Goal: Task Accomplishment & Management: Manage account settings

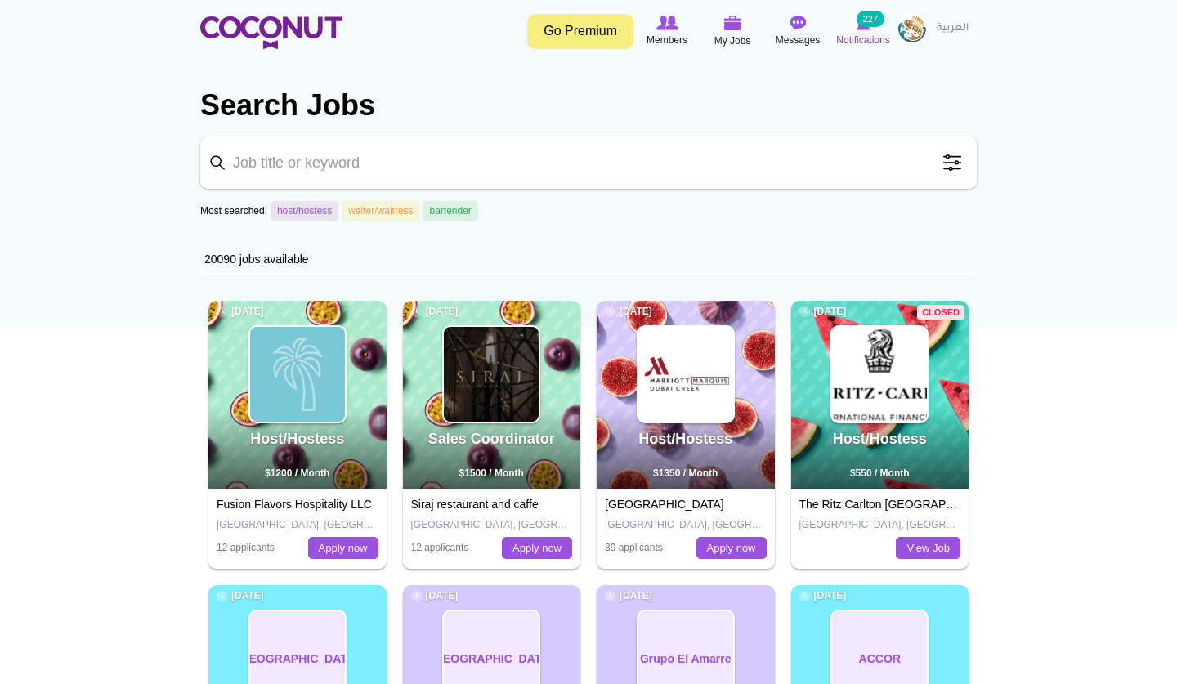
click at [861, 37] on span "Notifications" at bounding box center [862, 40] width 53 height 16
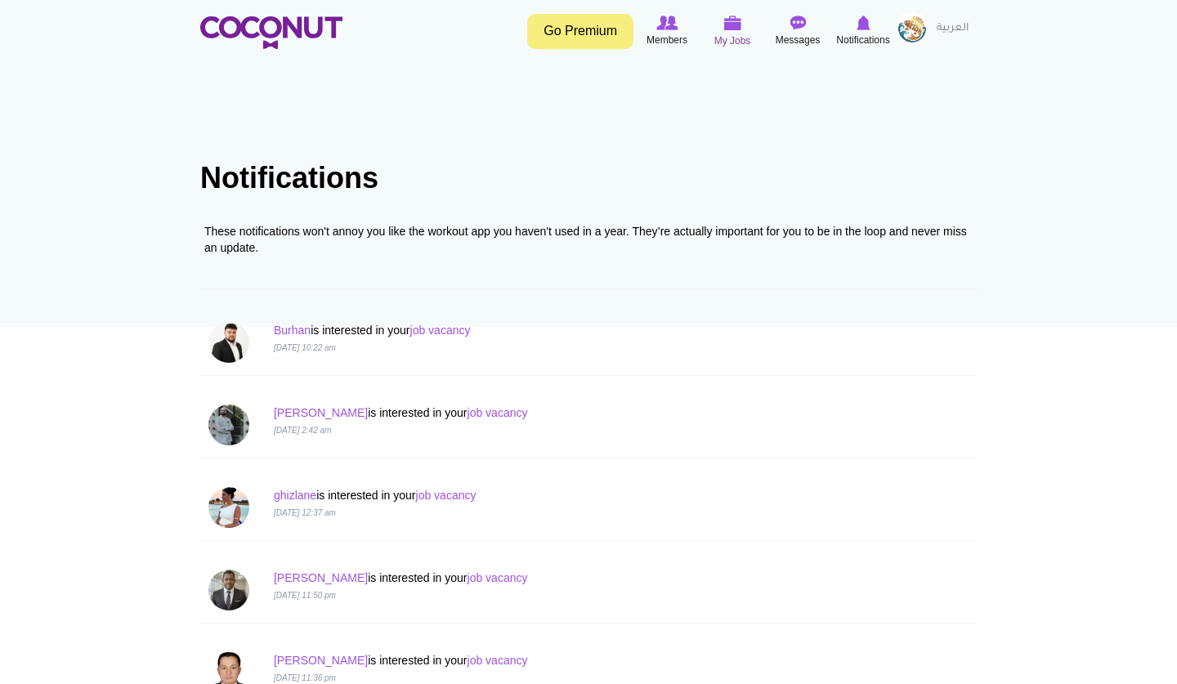
click at [729, 37] on span "My Jobs" at bounding box center [732, 41] width 37 height 16
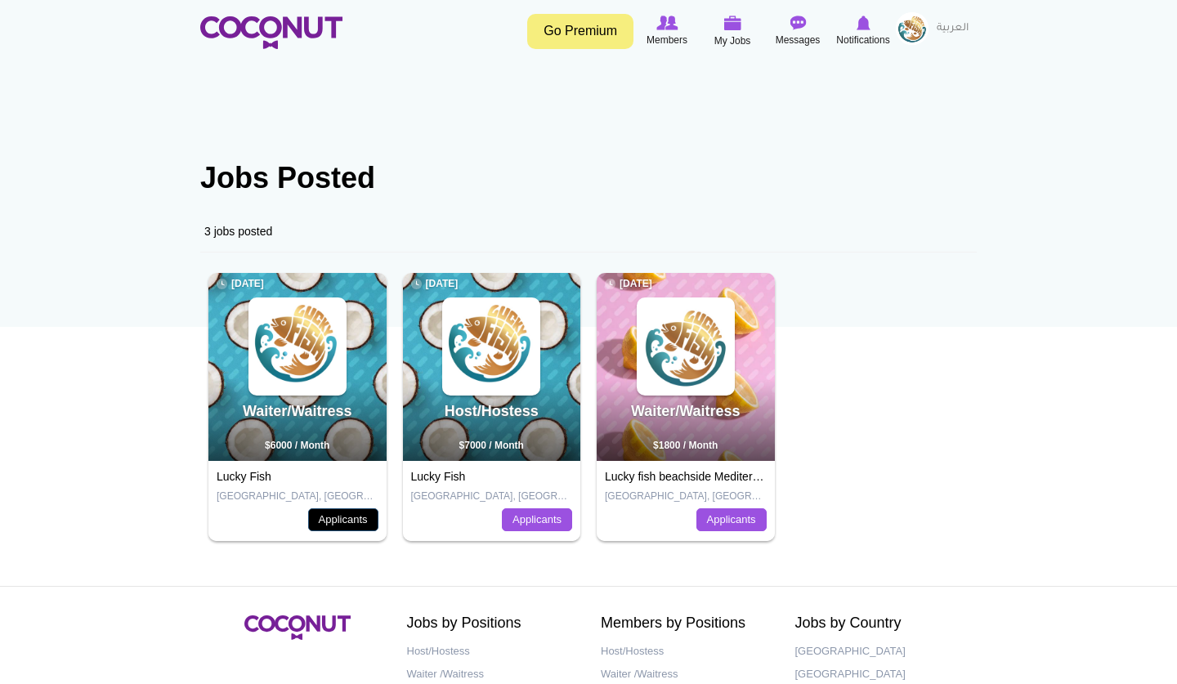
click at [369, 517] on link "Applicants" at bounding box center [343, 519] width 70 height 23
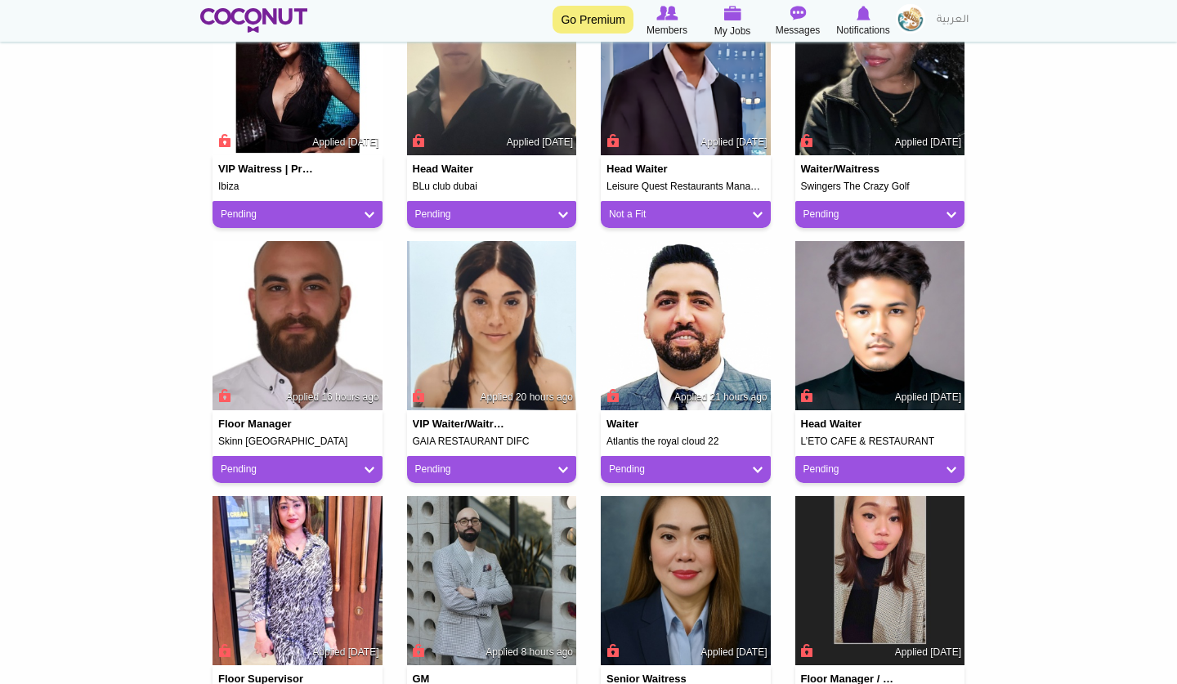
scroll to position [523, 0]
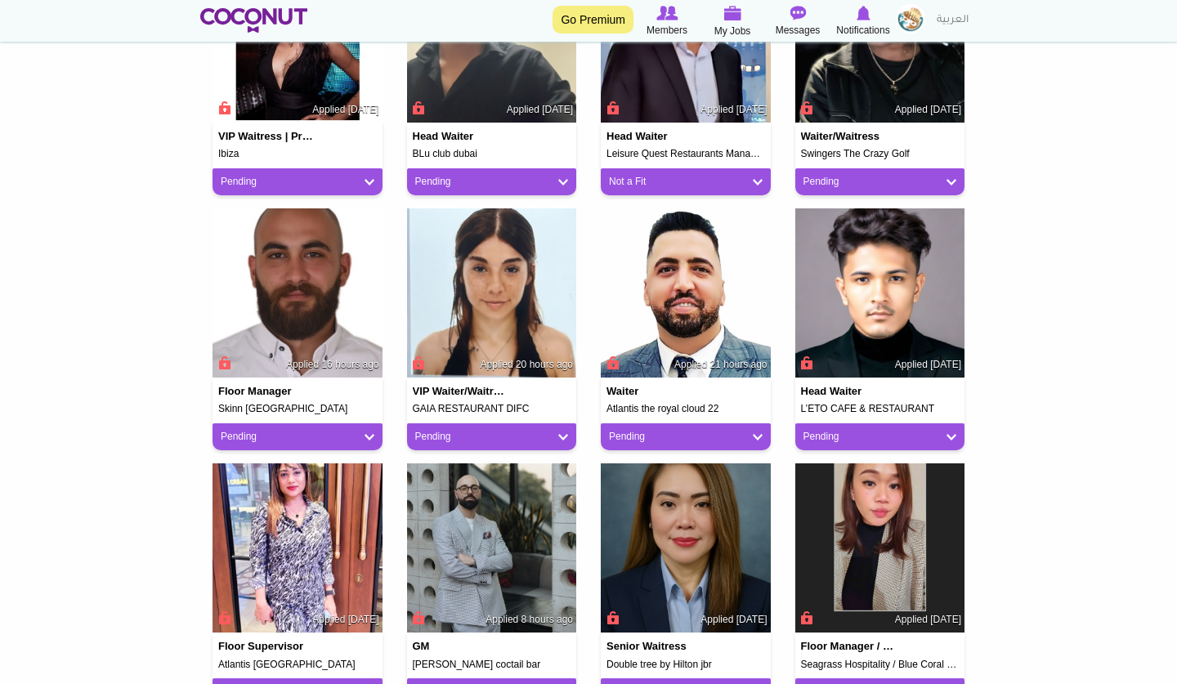
click at [531, 297] on img at bounding box center [492, 293] width 170 height 170
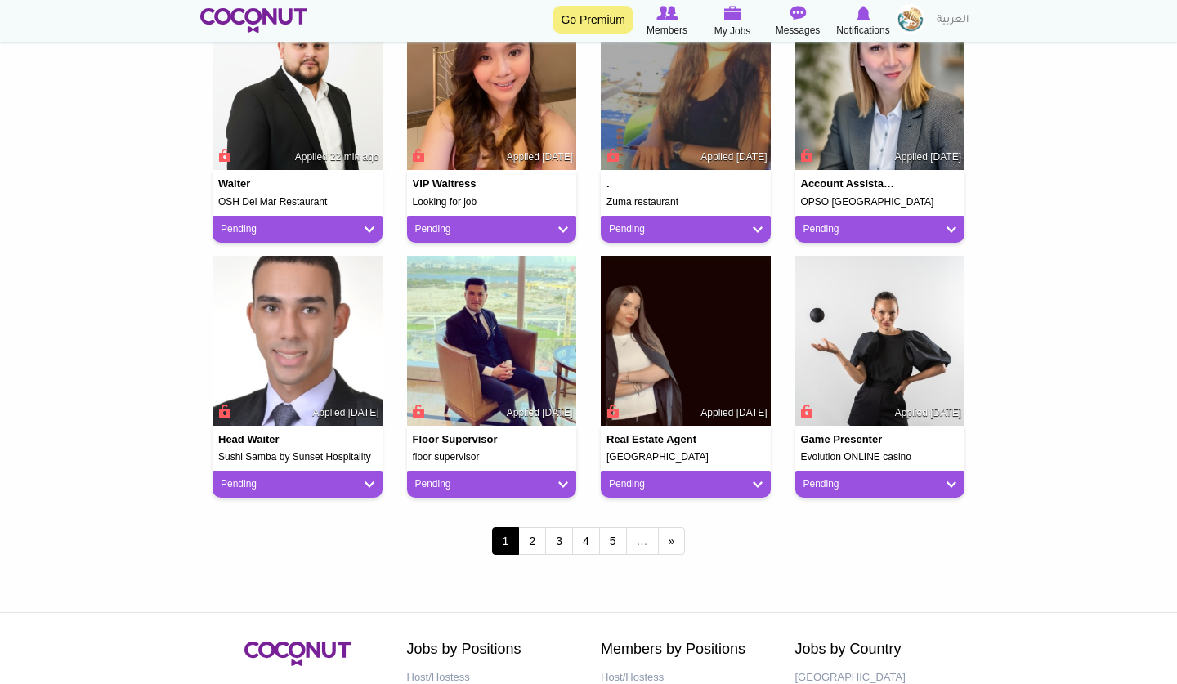
scroll to position [1242, 0]
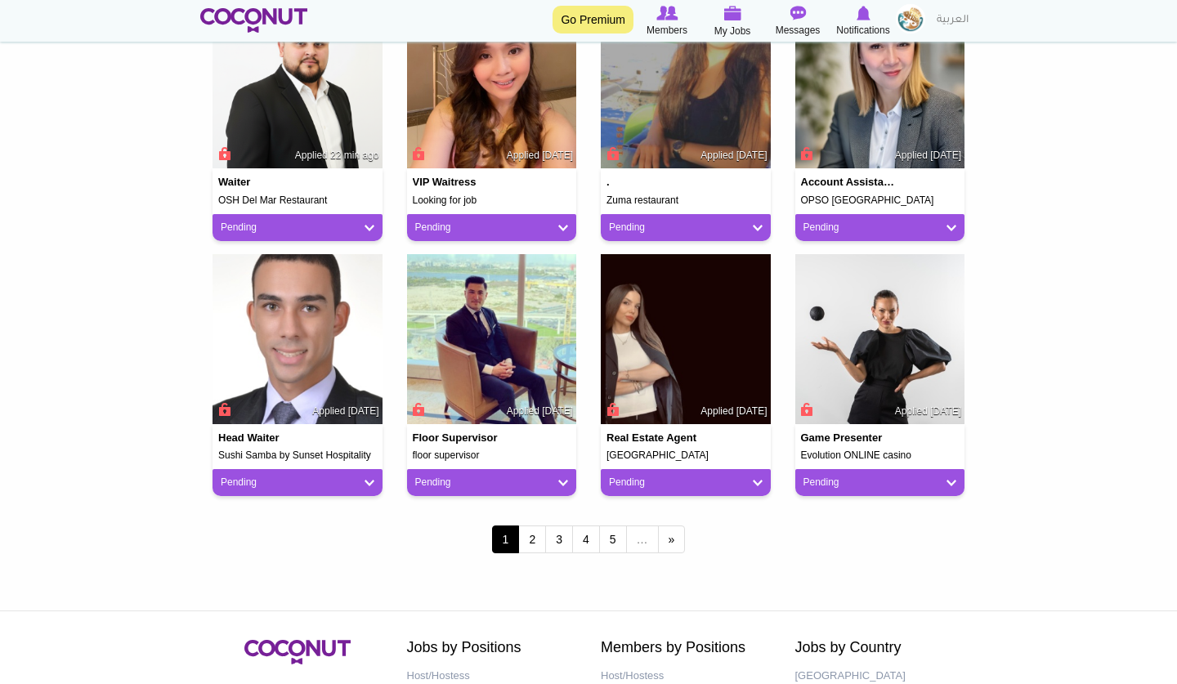
click at [364, 372] on img at bounding box center [297, 339] width 170 height 170
